Goal: Navigation & Orientation: Find specific page/section

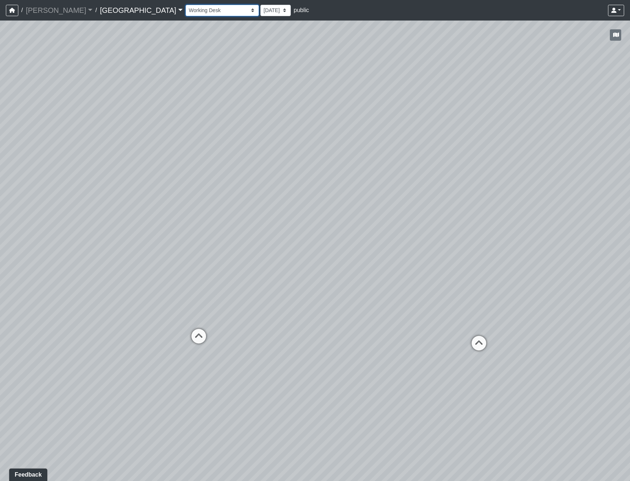
click at [186, 15] on select "Clubroom Lobby Courtyard Entry Kitchen Kitchen Stools Seating TV Lounge Banquet…" at bounding box center [222, 10] width 73 height 11
click at [186, 5] on select "Clubroom Lobby Courtyard Entry Kitchen Kitchen Stools Seating TV Lounge Banquet…" at bounding box center [222, 10] width 73 height 11
click at [186, 14] on select "Clubroom Lobby Courtyard Entry Kitchen Kitchen Stools Seating TV Lounge Banquet…" at bounding box center [222, 10] width 73 height 11
click at [186, 5] on select "Clubroom Lobby Courtyard Entry Kitchen Kitchen Stools Seating TV Lounge Banquet…" at bounding box center [222, 10] width 73 height 11
click at [350, 370] on icon at bounding box center [341, 370] width 22 height 22
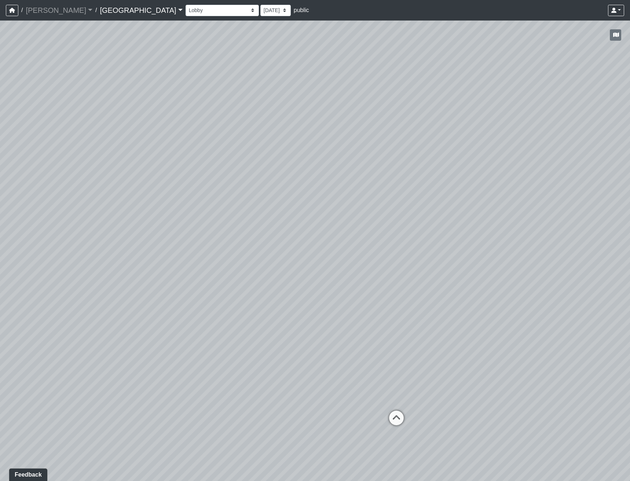
drag, startPoint x: 410, startPoint y: 287, endPoint x: 222, endPoint y: 235, distance: 195.2
click at [222, 235] on div "Loading... Reception Desk Loading... Lobby Loading... Landing Loading... Entry …" at bounding box center [315, 251] width 630 height 461
click at [339, 292] on icon at bounding box center [345, 300] width 22 height 22
drag, startPoint x: 234, startPoint y: 234, endPoint x: 546, endPoint y: 264, distance: 313.2
click at [630, 261] on html "/ Flournoy Flournoy Loading... / Boiling Springs Boiling Springs Loading... Boi…" at bounding box center [315, 240] width 630 height 481
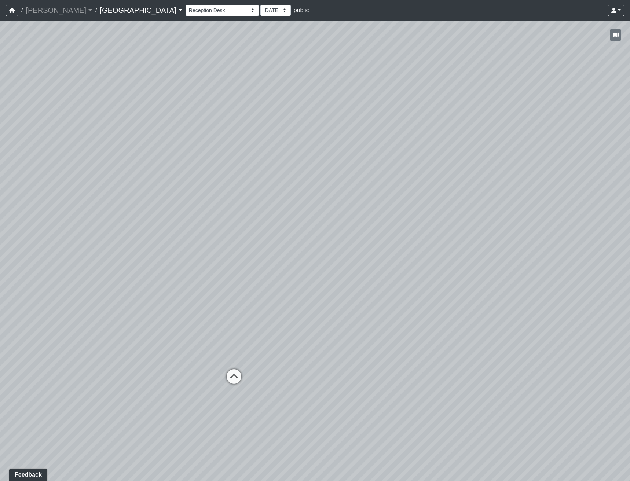
drag, startPoint x: 231, startPoint y: 225, endPoint x: 517, endPoint y: 227, distance: 286.5
click at [414, 223] on div "Loading... Reception Desk Loading... Lobby Loading... Landing Loading... Entry …" at bounding box center [315, 251] width 630 height 461
drag, startPoint x: 297, startPoint y: 229, endPoint x: 223, endPoint y: 271, distance: 85.8
click at [223, 271] on div "Loading... Reception Desk Loading... Lobby Loading... Landing Loading... Entry …" at bounding box center [315, 251] width 630 height 461
drag, startPoint x: 144, startPoint y: 200, endPoint x: 152, endPoint y: 212, distance: 14.2
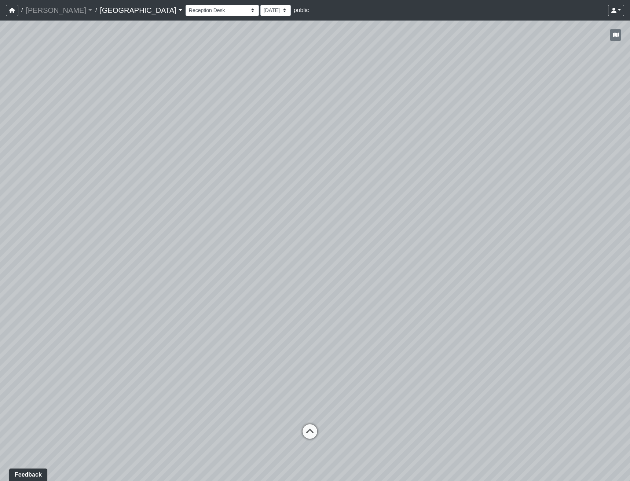
click at [152, 212] on div "Loading... Reception Desk Loading... Lobby Loading... Landing Loading... Entry …" at bounding box center [315, 251] width 630 height 461
drag, startPoint x: 157, startPoint y: 365, endPoint x: 330, endPoint y: 359, distance: 173.6
click at [330, 359] on div "Loading... Reception Desk Loading... Lobby Loading... Landing Loading... Entry …" at bounding box center [315, 251] width 630 height 461
drag, startPoint x: 339, startPoint y: 309, endPoint x: 311, endPoint y: 316, distance: 29.2
click at [311, 316] on div "Loading... Reception Desk Loading... Lobby Loading... Landing Loading... Entry …" at bounding box center [315, 251] width 630 height 461
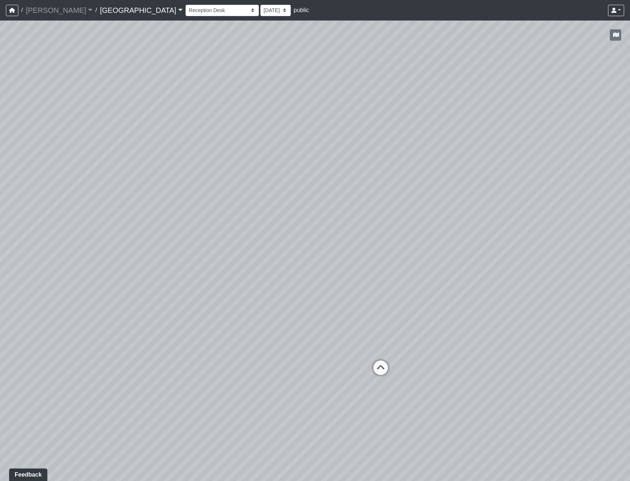
click at [186, 4] on div "Clubroom Lobby Courtyard Entry Kitchen Kitchen Stools Seating TV Lounge Banquet…" at bounding box center [405, 10] width 439 height 14
click at [186, 7] on select "Clubroom Lobby Courtyard Entry Kitchen Kitchen Stools Seating TV Lounge Banquet…" at bounding box center [222, 10] width 73 height 11
click at [186, 5] on select "Clubroom Lobby Courtyard Entry Kitchen Kitchen Stools Seating TV Lounge Banquet…" at bounding box center [222, 10] width 73 height 11
drag, startPoint x: 326, startPoint y: 193, endPoint x: 56, endPoint y: 164, distance: 271.6
click at [56, 164] on div "Loading... Reception Desk Loading... Lobby Loading... Landing Loading... Entry …" at bounding box center [315, 251] width 630 height 461
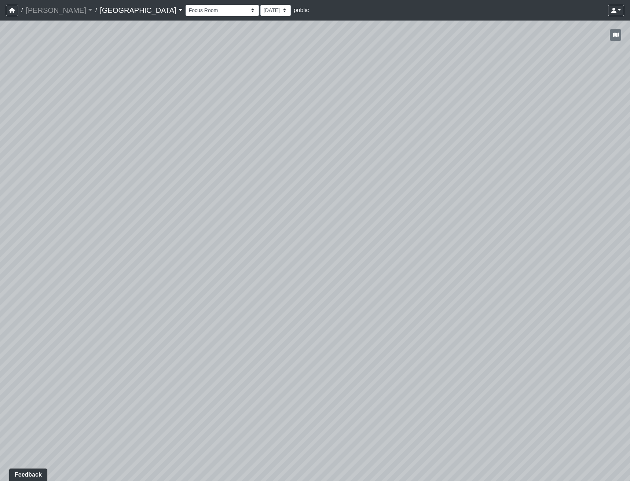
drag, startPoint x: 445, startPoint y: 267, endPoint x: 271, endPoint y: 251, distance: 174.6
click at [273, 251] on div "Loading... Reception Desk Loading... Lobby Loading... Landing Loading... Entry …" at bounding box center [315, 251] width 630 height 461
click at [369, 373] on icon at bounding box center [374, 377] width 22 height 22
drag, startPoint x: 143, startPoint y: 188, endPoint x: 483, endPoint y: 192, distance: 340.0
click at [465, 190] on div "Loading... Reception Desk Loading... Lobby Loading... Landing Loading... Entry …" at bounding box center [315, 251] width 630 height 461
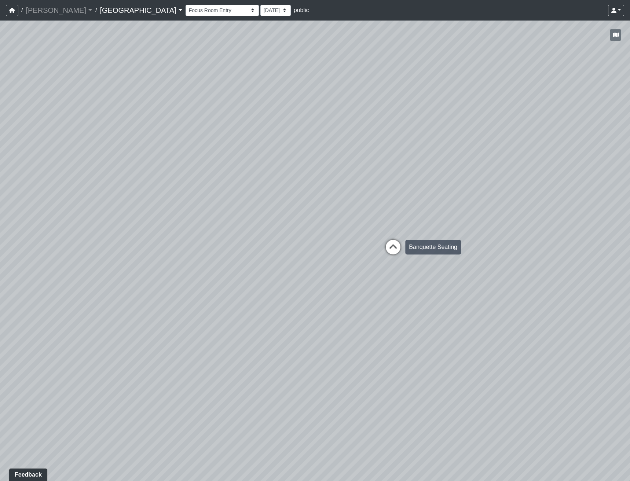
drag, startPoint x: 396, startPoint y: 241, endPoint x: 454, endPoint y: 215, distance: 64.2
click at [396, 241] on icon at bounding box center [393, 251] width 22 height 22
drag, startPoint x: 570, startPoint y: 207, endPoint x: 428, endPoint y: 207, distance: 142.0
click at [430, 207] on div "Loading... Reception Desk Loading... Lobby Loading... Landing Loading... Entry …" at bounding box center [315, 251] width 630 height 461
click at [112, 292] on icon at bounding box center [109, 297] width 22 height 22
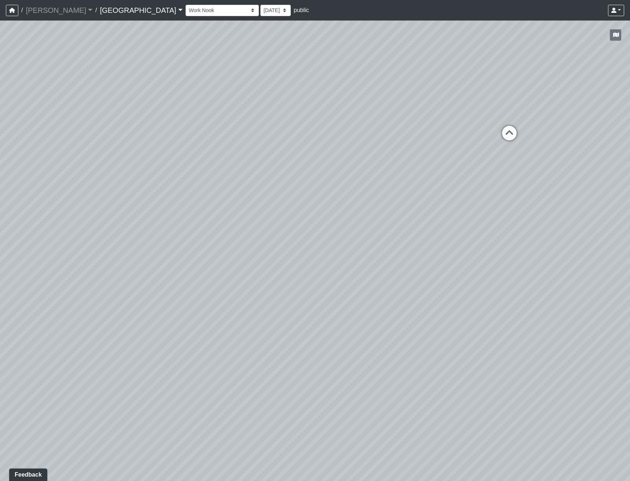
click at [508, 136] on icon at bounding box center [509, 137] width 22 height 22
click at [221, 281] on icon at bounding box center [214, 286] width 22 height 22
click at [482, 270] on icon at bounding box center [490, 275] width 22 height 22
click at [189, 311] on icon at bounding box center [191, 319] width 22 height 22
drag, startPoint x: 145, startPoint y: 252, endPoint x: 459, endPoint y: 251, distance: 313.3
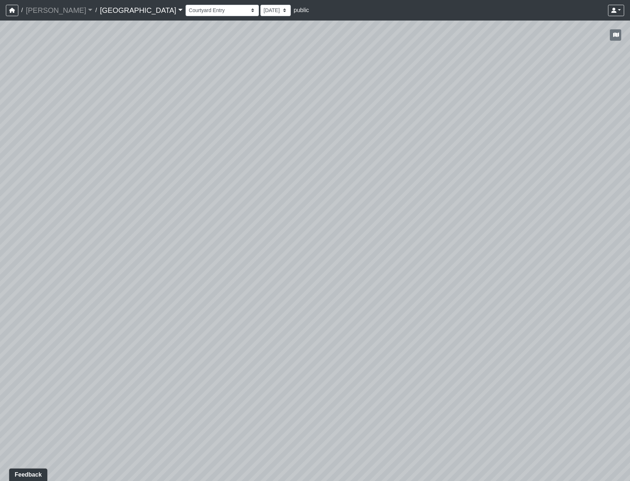
click at [431, 251] on div "Loading... Reception Desk Loading... Lobby Loading... Landing Loading... Entry …" at bounding box center [315, 251] width 630 height 461
click at [207, 245] on div "Loading... Communal Table 1" at bounding box center [216, 255] width 22 height 22
drag, startPoint x: 525, startPoint y: 220, endPoint x: 203, endPoint y: 193, distance: 323.2
click at [214, 196] on div "Loading... Reception Desk Loading... Lobby Loading... Landing Loading... Entry …" at bounding box center [315, 251] width 630 height 461
drag, startPoint x: 423, startPoint y: 247, endPoint x: 242, endPoint y: 283, distance: 184.8
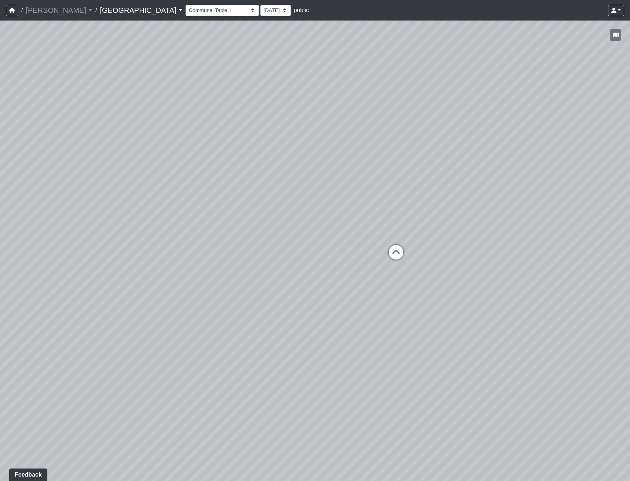
click at [242, 283] on div "Loading... Reception Desk Loading... Lobby Loading... Landing Loading... Entry …" at bounding box center [315, 251] width 630 height 461
drag, startPoint x: 461, startPoint y: 305, endPoint x: 100, endPoint y: 262, distance: 364.2
click at [194, 278] on div "Loading... Reception Desk Loading... Lobby Loading... Landing Loading... Entry …" at bounding box center [315, 251] width 630 height 461
drag, startPoint x: 282, startPoint y: 258, endPoint x: 478, endPoint y: 367, distance: 224.1
click at [468, 368] on div "Loading... Reception Desk Loading... Lobby Loading... Landing Loading... Entry …" at bounding box center [315, 251] width 630 height 461
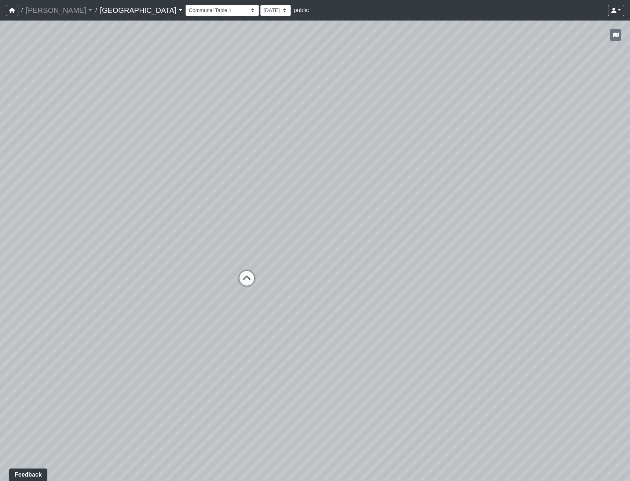
drag, startPoint x: 457, startPoint y: 359, endPoint x: 356, endPoint y: 322, distance: 107.8
click at [443, 358] on div "Loading... Reception Desk Loading... Lobby Loading... Landing Loading... Entry …" at bounding box center [315, 251] width 630 height 461
drag, startPoint x: 384, startPoint y: 211, endPoint x: 189, endPoint y: 232, distance: 196.9
click at [199, 232] on div "Loading... Reception Desk Loading... Lobby Loading... Landing Loading... Entry …" at bounding box center [315, 251] width 630 height 461
click at [461, 236] on icon at bounding box center [462, 237] width 22 height 22
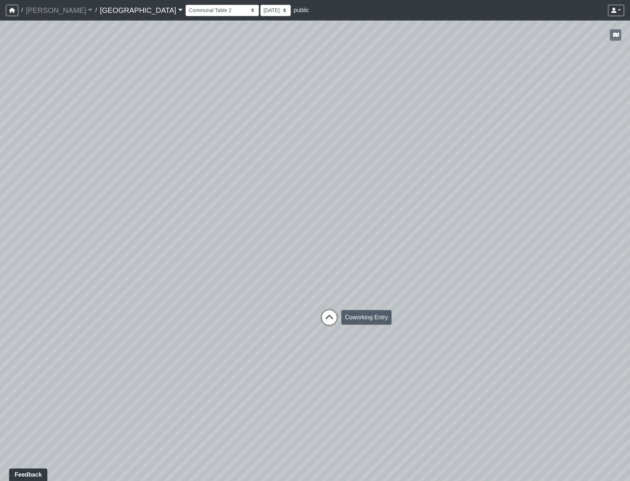
click at [335, 319] on icon at bounding box center [329, 321] width 22 height 22
click at [308, 318] on icon at bounding box center [299, 320] width 22 height 22
drag, startPoint x: 413, startPoint y: 315, endPoint x: 289, endPoint y: 282, distance: 128.7
click at [292, 282] on div "Loading... Reception Desk Loading... Lobby Loading... Landing Loading... Entry …" at bounding box center [315, 251] width 630 height 461
drag, startPoint x: 290, startPoint y: 282, endPoint x: 310, endPoint y: 348, distance: 68.5
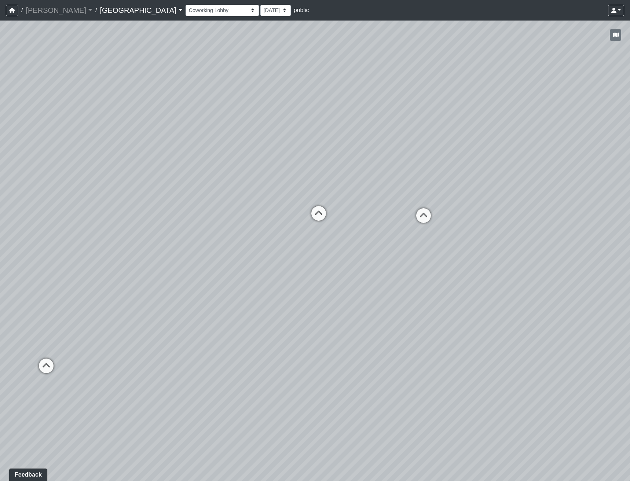
click at [310, 348] on div "Loading... Reception Desk Loading... Lobby Loading... Landing Loading... Entry …" at bounding box center [315, 251] width 630 height 461
click at [186, 14] on select "Clubroom Lobby Courtyard Entry Kitchen Kitchen Stools Seating TV Lounge Banquet…" at bounding box center [222, 10] width 73 height 11
click at [186, 5] on select "Clubroom Lobby Courtyard Entry Kitchen Kitchen Stools Seating TV Lounge Banquet…" at bounding box center [222, 10] width 73 height 11
click at [214, 291] on icon at bounding box center [224, 300] width 22 height 22
drag, startPoint x: 307, startPoint y: 315, endPoint x: 45, endPoint y: 282, distance: 263.7
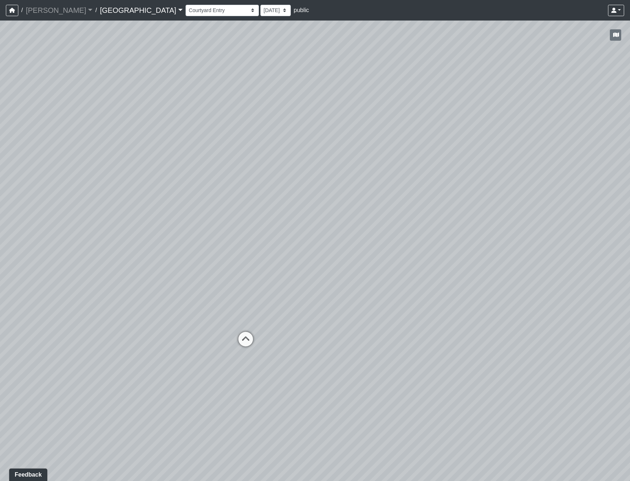
click at [76, 285] on div "Loading... Reception Desk Loading... Lobby Loading... Landing Loading... Entry …" at bounding box center [315, 251] width 630 height 461
drag, startPoint x: 350, startPoint y: 306, endPoint x: 115, endPoint y: 268, distance: 237.8
click at [144, 268] on div "Loading... Reception Desk Loading... Lobby Loading... Landing Loading... Entry …" at bounding box center [315, 251] width 630 height 461
drag, startPoint x: 300, startPoint y: 272, endPoint x: 191, endPoint y: 324, distance: 120.3
click at [164, 335] on div "Loading... Reception Desk Loading... Lobby Loading... Landing Loading... Entry …" at bounding box center [315, 251] width 630 height 461
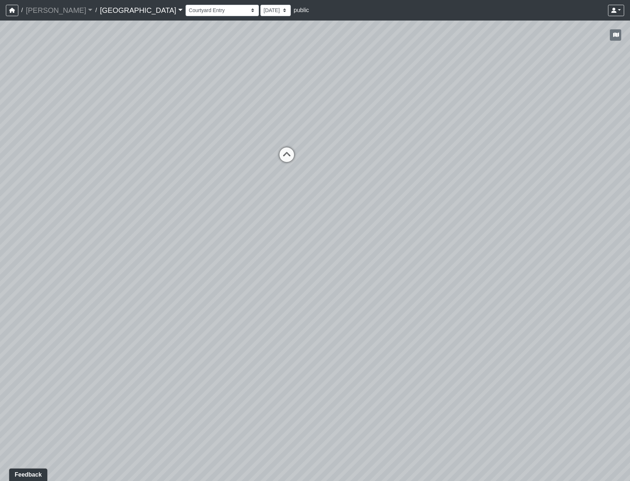
drag, startPoint x: 383, startPoint y: 229, endPoint x: 390, endPoint y: 229, distance: 7.0
click at [390, 229] on div "Loading... Reception Desk Loading... Lobby Loading... Landing Loading... Entry …" at bounding box center [315, 251] width 630 height 461
drag, startPoint x: 386, startPoint y: 227, endPoint x: 337, endPoint y: 267, distance: 62.6
click at [337, 267] on div "Loading... Reception Desk Loading... Lobby Loading... Landing Loading... Entry …" at bounding box center [315, 251] width 630 height 461
click at [242, 193] on icon at bounding box center [248, 194] width 22 height 22
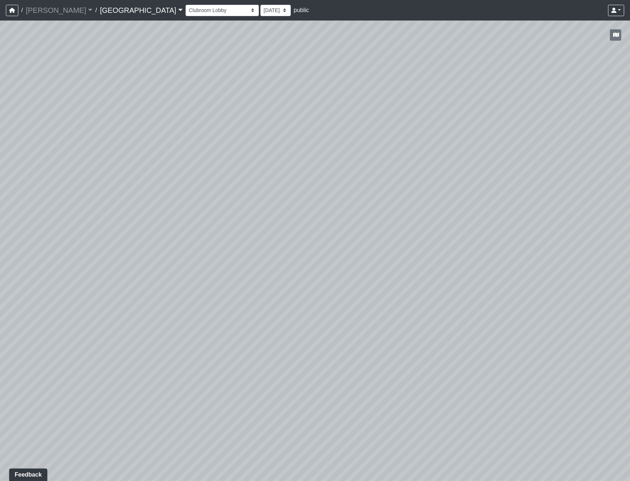
drag, startPoint x: 349, startPoint y: 236, endPoint x: 220, endPoint y: 274, distance: 134.7
click at [241, 264] on div "Loading... Reception Desk Loading... Lobby Loading... Landing Loading... Entry …" at bounding box center [315, 251] width 630 height 461
drag, startPoint x: 365, startPoint y: 282, endPoint x: 194, endPoint y: 277, distance: 171.4
click at [185, 278] on div "Loading... Reception Desk Loading... Lobby Loading... Landing Loading... Entry …" at bounding box center [315, 251] width 630 height 461
drag, startPoint x: 348, startPoint y: 303, endPoint x: 180, endPoint y: 307, distance: 168.1
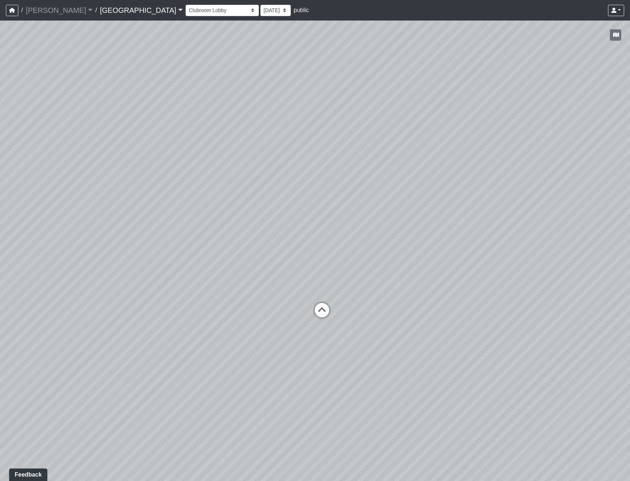
click at [180, 307] on div "Loading... Reception Desk Loading... Lobby Loading... Landing Loading... Entry …" at bounding box center [315, 251] width 630 height 461
click at [307, 306] on icon at bounding box center [316, 314] width 22 height 22
drag, startPoint x: 266, startPoint y: 260, endPoint x: 419, endPoint y: 254, distance: 153.1
click at [522, 256] on div "Loading... Reception Desk Loading... Lobby Loading... Landing Loading... Entry …" at bounding box center [315, 251] width 630 height 461
drag, startPoint x: 171, startPoint y: 259, endPoint x: 388, endPoint y: 254, distance: 216.8
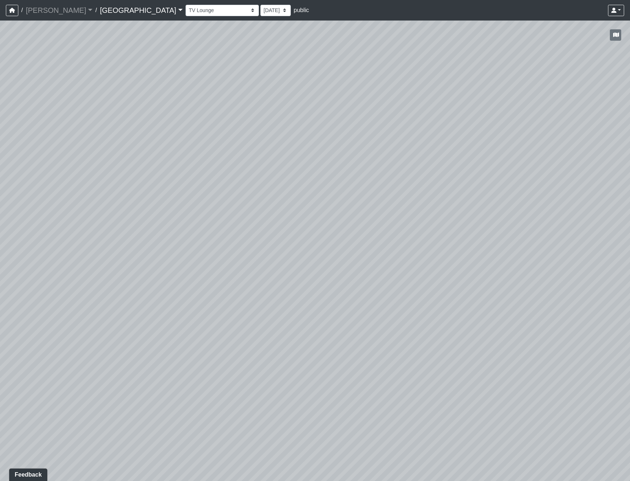
click at [419, 257] on div "Loading... Reception Desk Loading... Lobby Loading... Landing Loading... Entry …" at bounding box center [315, 251] width 630 height 461
drag, startPoint x: 434, startPoint y: 256, endPoint x: 402, endPoint y: 218, distance: 50.0
click at [402, 218] on div "Loading... Reception Desk Loading... Lobby Loading... Landing Loading... Entry …" at bounding box center [315, 251] width 630 height 461
drag, startPoint x: 144, startPoint y: 299, endPoint x: 160, endPoint y: 300, distance: 15.9
click at [160, 300] on div "Loading... Reception Desk Loading... Lobby Loading... Landing Loading... Entry …" at bounding box center [315, 251] width 630 height 461
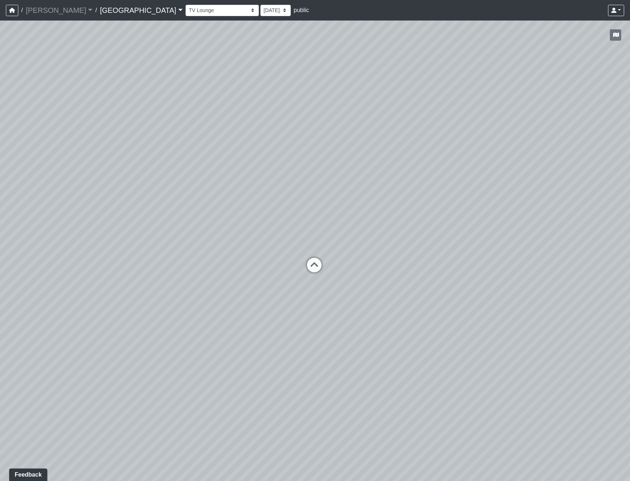
drag, startPoint x: 229, startPoint y: 234, endPoint x: -7, endPoint y: 284, distance: 241.1
click at [0, 284] on html "/ Flournoy Flournoy Loading... / Boiling Springs Boiling Springs Loading... Boi…" at bounding box center [315, 240] width 630 height 481
drag, startPoint x: 189, startPoint y: 381, endPoint x: 391, endPoint y: 337, distance: 206.3
click at [391, 337] on div "Loading... Reception Desk Loading... Lobby Loading... Landing Loading... Entry …" at bounding box center [315, 251] width 630 height 461
drag, startPoint x: 311, startPoint y: 319, endPoint x: 319, endPoint y: 319, distance: 7.3
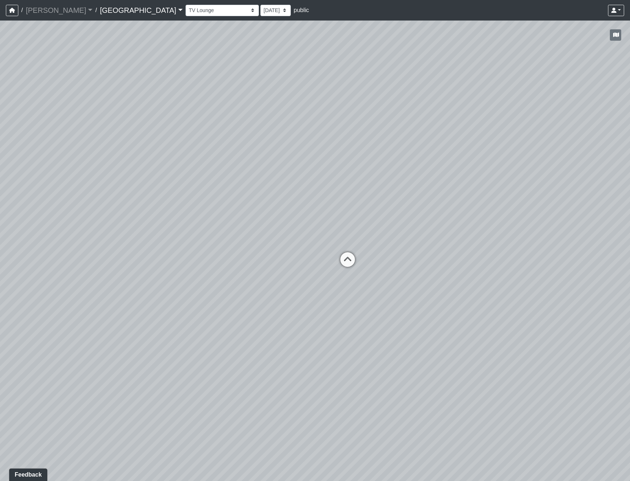
click at [319, 319] on div "Loading... Reception Desk Loading... Lobby Loading... Landing Loading... Entry …" at bounding box center [315, 251] width 630 height 461
drag, startPoint x: 275, startPoint y: 217, endPoint x: 310, endPoint y: 286, distance: 77.8
click at [310, 286] on div "Loading... Reception Desk Loading... Lobby Loading... Landing Loading... Entry …" at bounding box center [315, 251] width 630 height 461
drag, startPoint x: 303, startPoint y: 259, endPoint x: 359, endPoint y: 245, distance: 57.6
click at [359, 245] on div "Loading... Reception Desk Loading... Lobby Loading... Landing Loading... Entry …" at bounding box center [315, 251] width 630 height 461
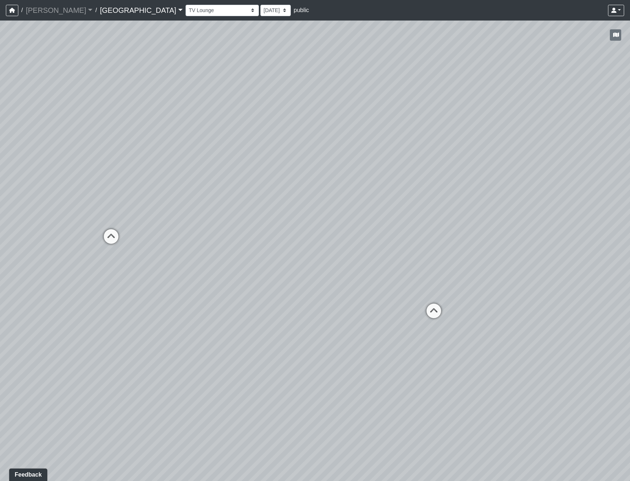
drag, startPoint x: 278, startPoint y: 180, endPoint x: 373, endPoint y: 183, distance: 94.7
click at [372, 182] on div "Loading... Reception Desk Loading... Lobby Loading... Landing Loading... Entry …" at bounding box center [315, 251] width 630 height 461
click at [198, 238] on icon at bounding box center [196, 243] width 22 height 22
drag, startPoint x: 211, startPoint y: 264, endPoint x: 283, endPoint y: 255, distance: 72.9
click at [283, 255] on div "Loading... Reception Desk Loading... Lobby Loading... Landing Loading... Entry …" at bounding box center [315, 251] width 630 height 461
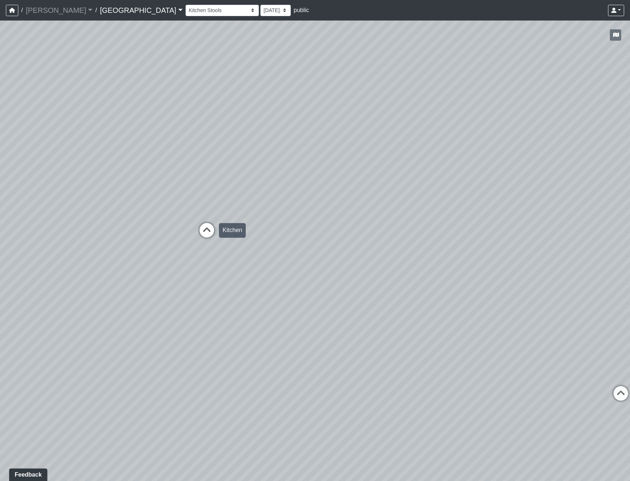
click at [207, 233] on icon at bounding box center [207, 234] width 22 height 22
select select "vEmXsDMi1WBfCqRCQcrbdL"
drag, startPoint x: 231, startPoint y: 278, endPoint x: 210, endPoint y: 285, distance: 22.5
click at [210, 285] on div "Loading... Reception Desk Loading... Lobby Loading... Landing Loading... Entry …" at bounding box center [315, 251] width 630 height 461
drag, startPoint x: 171, startPoint y: 283, endPoint x: 434, endPoint y: 219, distance: 270.1
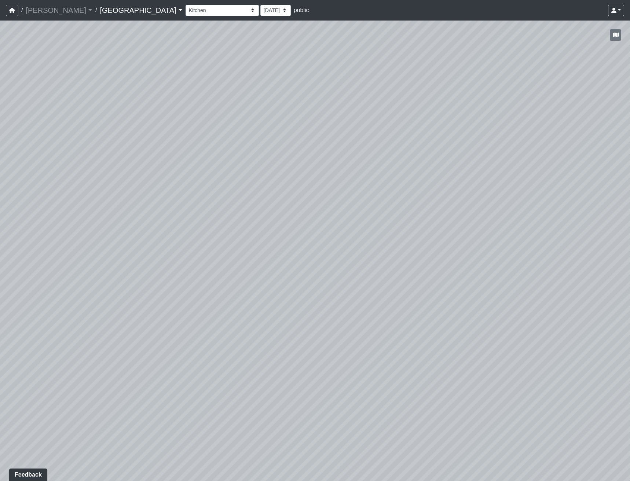
click at [434, 218] on div "Loading... Reception Desk Loading... Lobby Loading... Landing Loading... Entry …" at bounding box center [315, 251] width 630 height 461
drag, startPoint x: 422, startPoint y: 190, endPoint x: 406, endPoint y: 234, distance: 47.4
click at [406, 234] on div "Loading... Reception Desk Loading... Lobby Loading... Landing Loading... Entry …" at bounding box center [315, 251] width 630 height 461
drag, startPoint x: 480, startPoint y: 258, endPoint x: 277, endPoint y: 200, distance: 211.7
click at [288, 202] on div "Loading... Reception Desk Loading... Lobby Loading... Landing Loading... Entry …" at bounding box center [315, 251] width 630 height 461
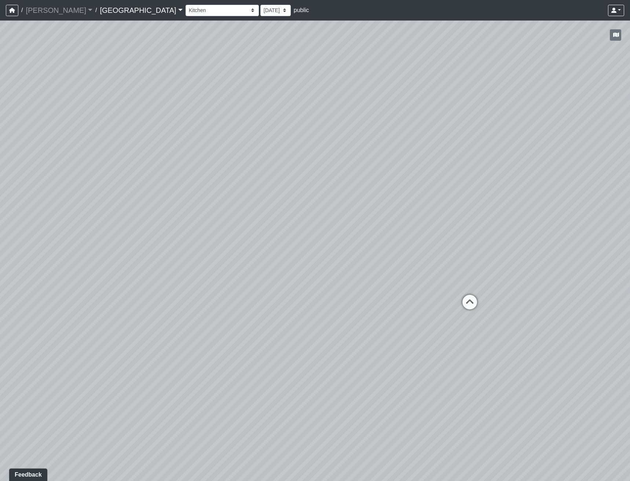
drag, startPoint x: 357, startPoint y: 190, endPoint x: 331, endPoint y: 204, distance: 30.2
click at [332, 202] on div "Loading... Reception Desk Loading... Lobby Loading... Landing Loading... Entry …" at bounding box center [315, 251] width 630 height 461
drag, startPoint x: 392, startPoint y: 225, endPoint x: 85, endPoint y: 243, distance: 307.2
click at [172, 238] on div "Loading... Reception Desk Loading... Lobby Loading... Landing Loading... Entry …" at bounding box center [315, 251] width 630 height 461
drag, startPoint x: 310, startPoint y: 296, endPoint x: 203, endPoint y: 307, distance: 107.7
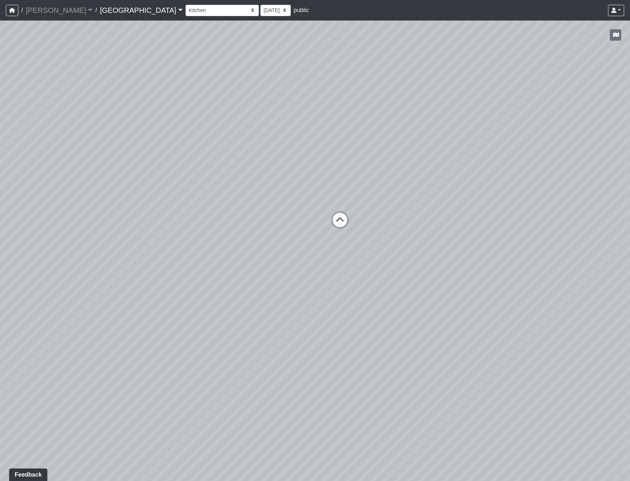
click at [203, 307] on div "Loading... Reception Desk Loading... Lobby Loading... Landing Loading... Entry …" at bounding box center [315, 251] width 630 height 461
drag, startPoint x: 201, startPoint y: 247, endPoint x: 439, endPoint y: 205, distance: 242.1
click at [413, 211] on div "Loading... Reception Desk Loading... Lobby Loading... Landing Loading... Entry …" at bounding box center [315, 251] width 630 height 461
drag, startPoint x: 263, startPoint y: 256, endPoint x: 360, endPoint y: 264, distance: 96.7
click at [360, 264] on div "Loading... Reception Desk Loading... Lobby Loading... Landing Loading... Entry …" at bounding box center [315, 251] width 630 height 461
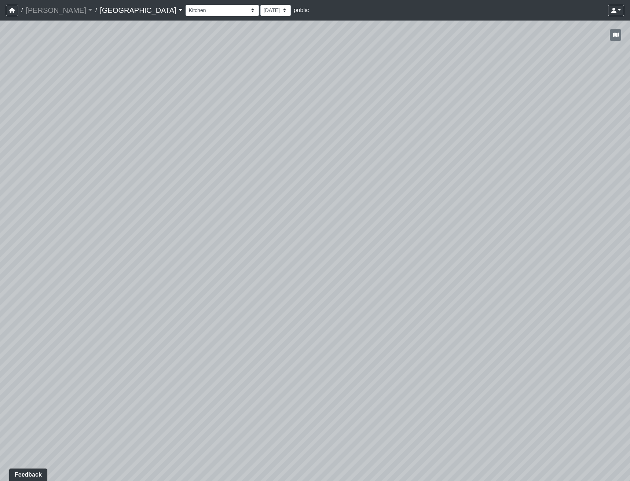
drag, startPoint x: 98, startPoint y: 278, endPoint x: 387, endPoint y: 287, distance: 289.2
click at [387, 287] on div "Loading... Reception Desk Loading... Lobby Loading... Landing Loading... Entry …" at bounding box center [315, 251] width 630 height 461
drag, startPoint x: 401, startPoint y: 175, endPoint x: 239, endPoint y: 320, distance: 217.7
click at [239, 320] on div "Loading... Reception Desk Loading... Lobby Loading... Landing Loading... Entry …" at bounding box center [315, 251] width 630 height 461
drag, startPoint x: 292, startPoint y: 326, endPoint x: 285, endPoint y: 298, distance: 29.2
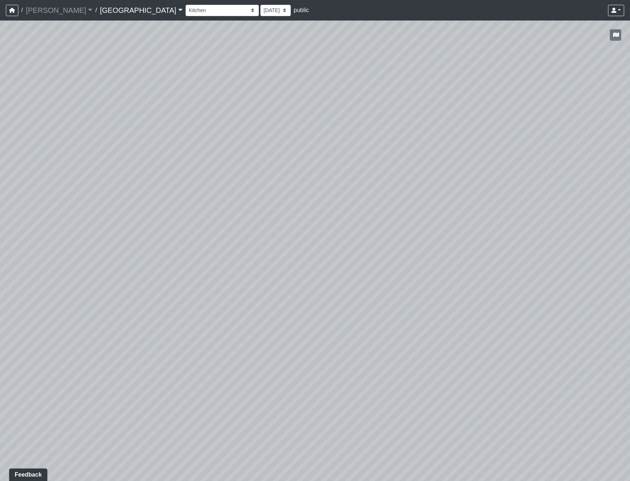
click at [276, 302] on div "Loading... Reception Desk Loading... Lobby Loading... Landing Loading... Entry …" at bounding box center [315, 251] width 630 height 461
drag, startPoint x: 441, startPoint y: 305, endPoint x: 449, endPoint y: 317, distance: 14.5
click at [449, 317] on div "Loading... Reception Desk Loading... Lobby Loading... Landing Loading... Entry …" at bounding box center [315, 251] width 630 height 461
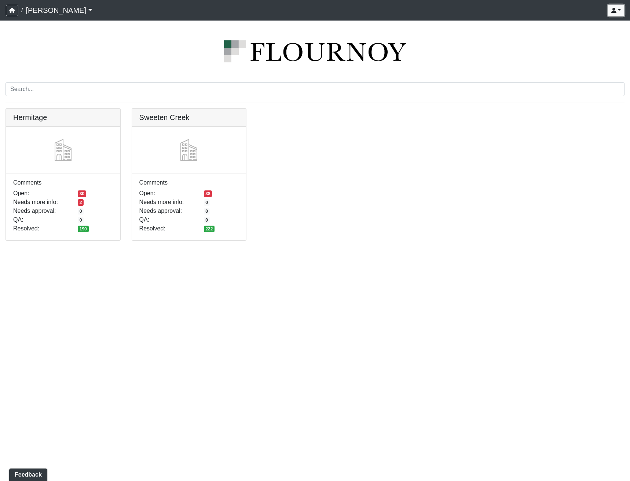
click at [613, 12] on icon "button" at bounding box center [613, 10] width 5 height 5
click at [613, 11] on icon "button" at bounding box center [613, 10] width 5 height 5
click at [493, 201] on div "Hermitage Comments Open: 30 Needs more info: 2 Needs approval: 0 QA: 0 Resolved…" at bounding box center [315, 178] width 630 height 141
